Goal: Transaction & Acquisition: Purchase product/service

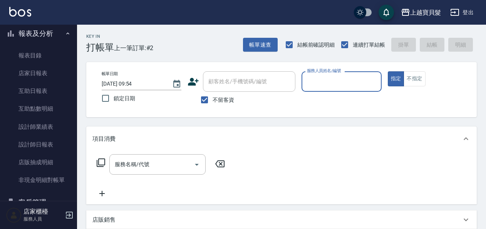
click at [403, 87] on div "帳單日期 [DATE] 09:54 鎖定日期 顧客姓名/手機號碼/編號 顧客姓名/手機號碼/編號 不留客資 服務人員姓名/編號 服務人員姓名/編號 指定 不指定" at bounding box center [282, 89] width 372 height 37
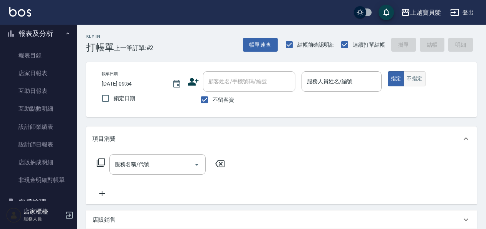
click at [417, 82] on button "不指定" at bounding box center [415, 78] width 22 height 15
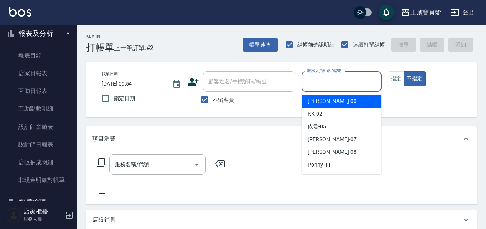
click at [348, 81] on input "服務人員姓名/編號" at bounding box center [341, 81] width 73 height 13
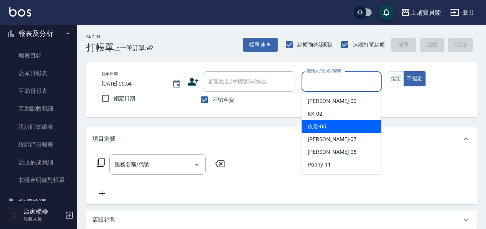
click at [346, 124] on div "依君 -05" at bounding box center [342, 126] width 80 height 13
type input "依君-05"
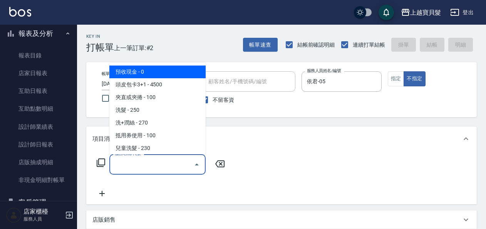
click at [140, 161] on input "服務名稱/代號" at bounding box center [152, 164] width 78 height 13
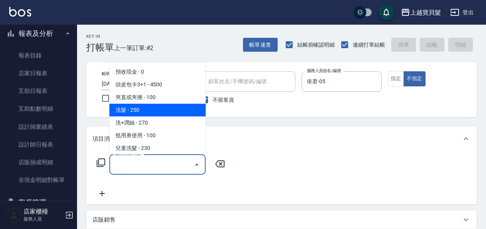
click at [136, 112] on span "洗髮 - 250" at bounding box center [157, 110] width 96 height 13
type input "洗髮(101)"
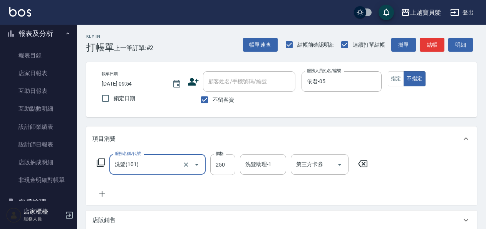
click at [100, 161] on icon at bounding box center [100, 162] width 9 height 9
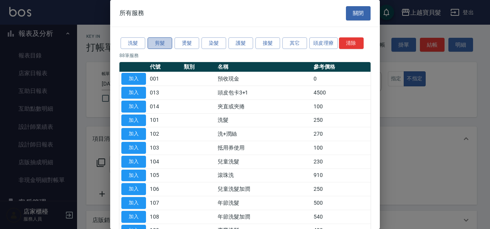
click at [157, 40] on button "剪髮" at bounding box center [160, 43] width 25 height 12
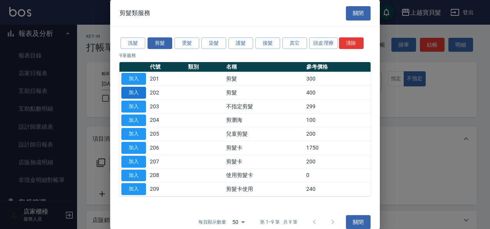
click at [132, 95] on button "加入" at bounding box center [133, 93] width 25 height 12
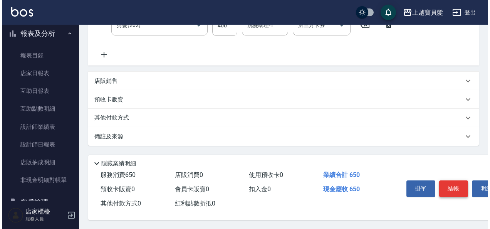
scroll to position [172, 0]
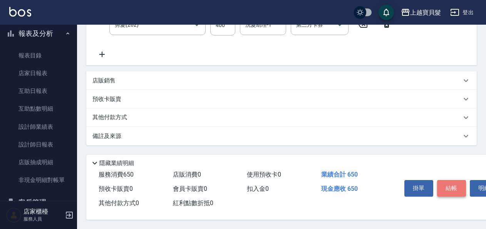
click at [445, 190] on button "結帳" at bounding box center [452, 188] width 29 height 16
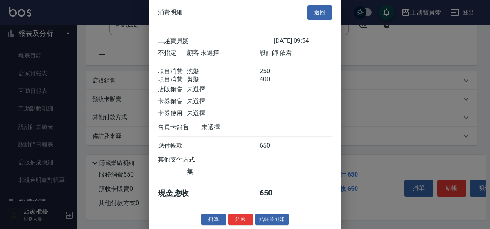
scroll to position [11, 0]
click at [291, 214] on div "掛單 結帳 結帳並列印" at bounding box center [245, 220] width 193 height 12
click at [272, 216] on button "結帳並列印" at bounding box center [273, 220] width 34 height 12
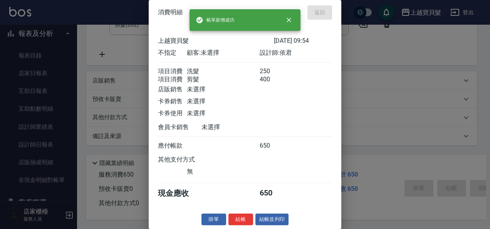
type input "[DATE] 12:22"
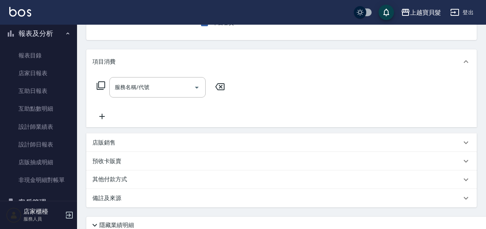
scroll to position [0, 0]
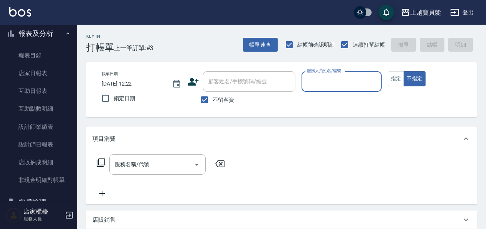
drag, startPoint x: 338, startPoint y: 76, endPoint x: 338, endPoint y: 90, distance: 14.3
click at [338, 76] on input "服務人員姓名/編號" at bounding box center [341, 81] width 73 height 13
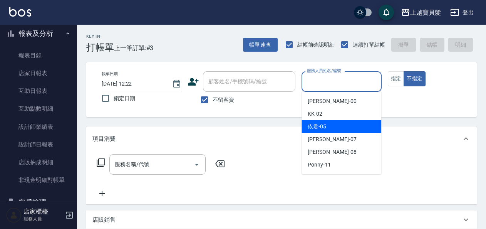
drag, startPoint x: 337, startPoint y: 126, endPoint x: 352, endPoint y: 111, distance: 21.0
click at [337, 125] on div "依君 -05" at bounding box center [342, 126] width 80 height 13
type input "依君-05"
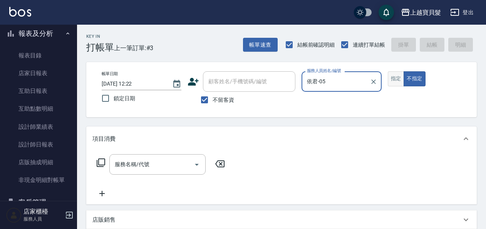
click at [401, 72] on button "指定" at bounding box center [396, 78] width 17 height 15
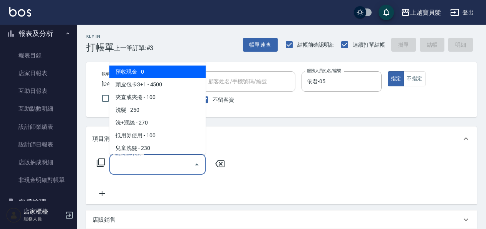
drag, startPoint x: 131, startPoint y: 160, endPoint x: 160, endPoint y: 113, distance: 55.9
click at [137, 150] on body "上越寶貝髮 登出 櫃檯作業 打帳單 帳單列表 掛單列表 現金收支登錄 材料自購登錄 每日結帳 排班表 現場電腦打卡 預約管理 預約管理 單日預約紀錄 單週預約…" at bounding box center [243, 184] width 486 height 368
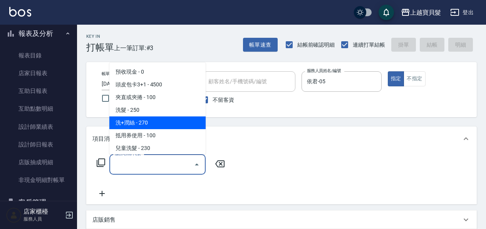
click at [160, 120] on span "洗+潤絲 - 270" at bounding box center [157, 122] width 96 height 13
type input "洗+潤絲(102)"
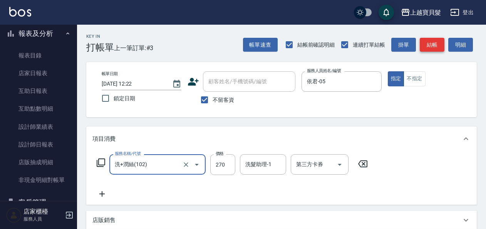
click at [435, 47] on button "結帳" at bounding box center [432, 45] width 25 height 14
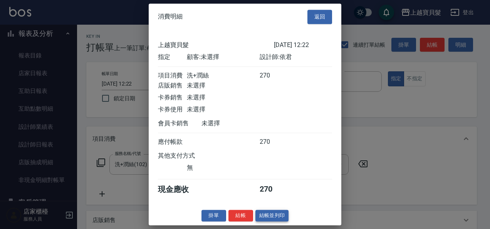
drag, startPoint x: 281, startPoint y: 221, endPoint x: 123, endPoint y: 221, distance: 158.1
click at [281, 221] on button "結帳並列印" at bounding box center [273, 216] width 34 height 12
